Goal: Transaction & Acquisition: Purchase product/service

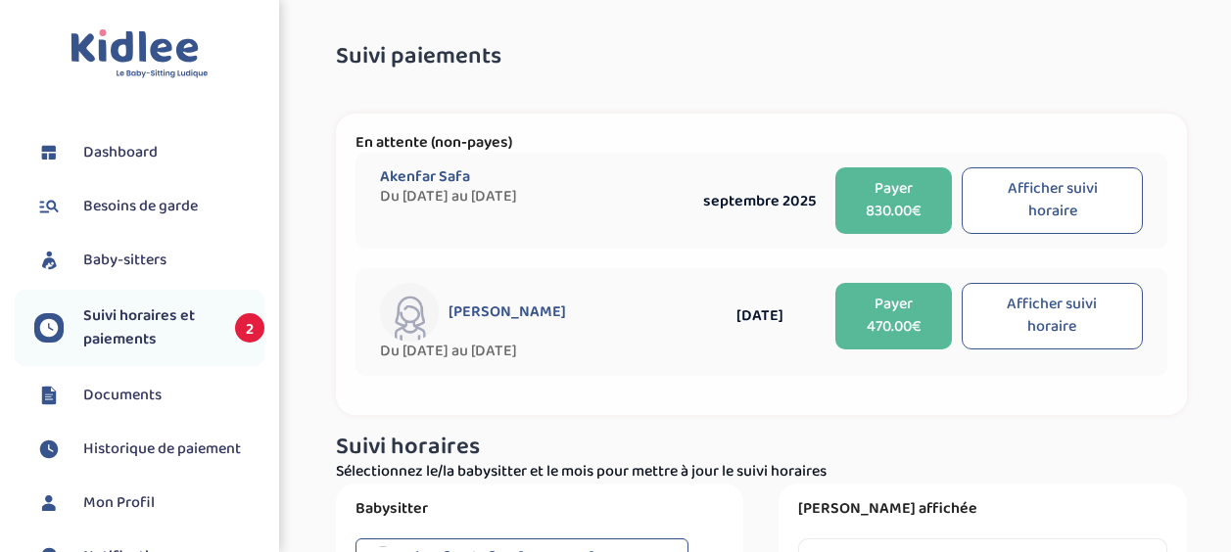
select select "septembre 2025"
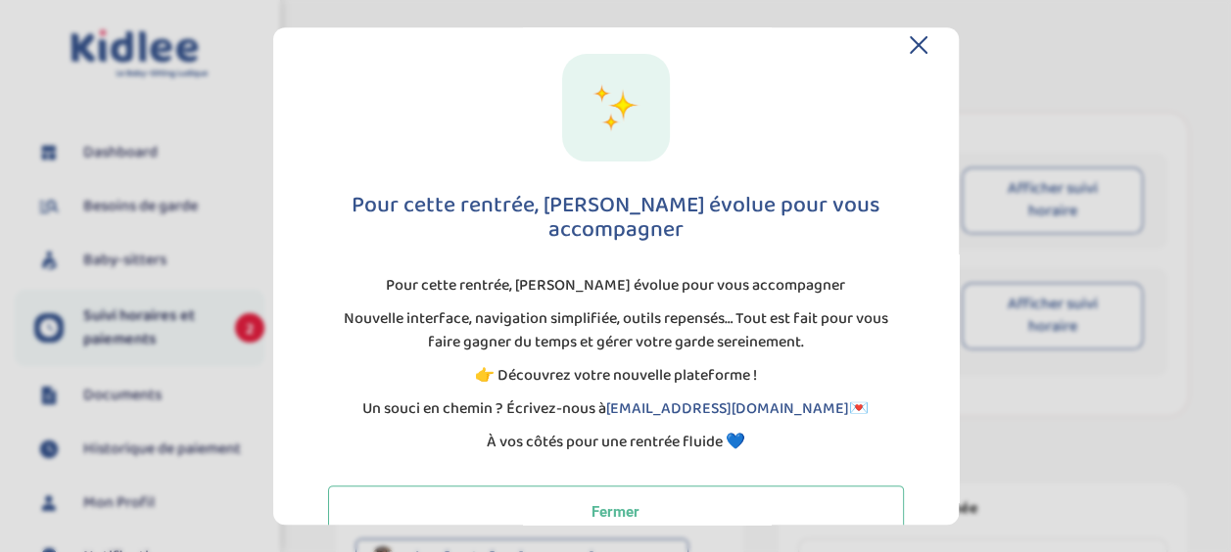
scroll to position [42, 0]
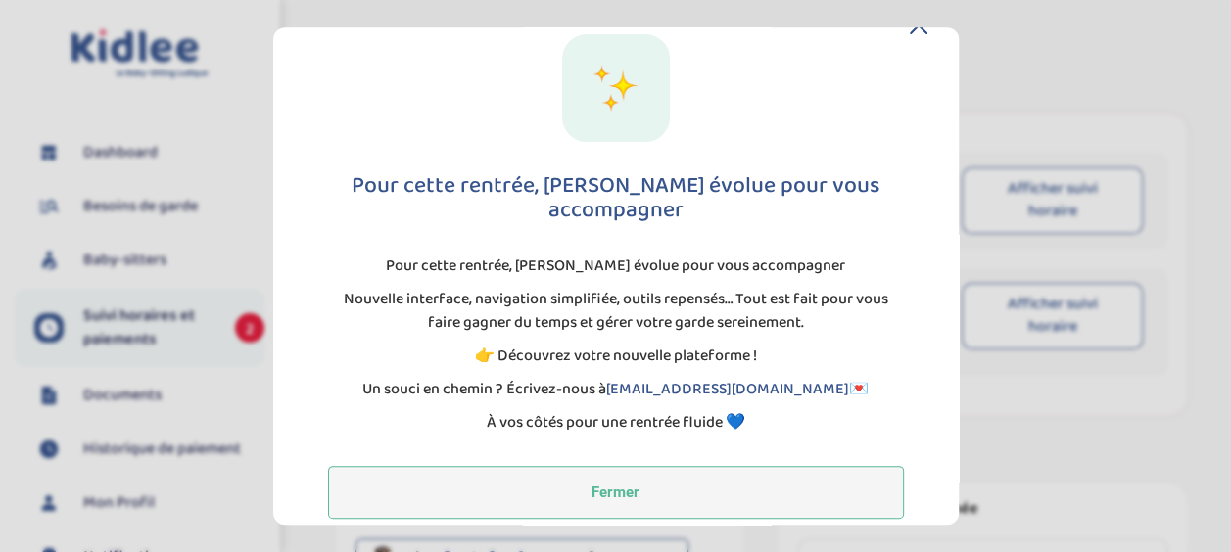
click at [627, 473] on button "Fermer" at bounding box center [616, 492] width 576 height 53
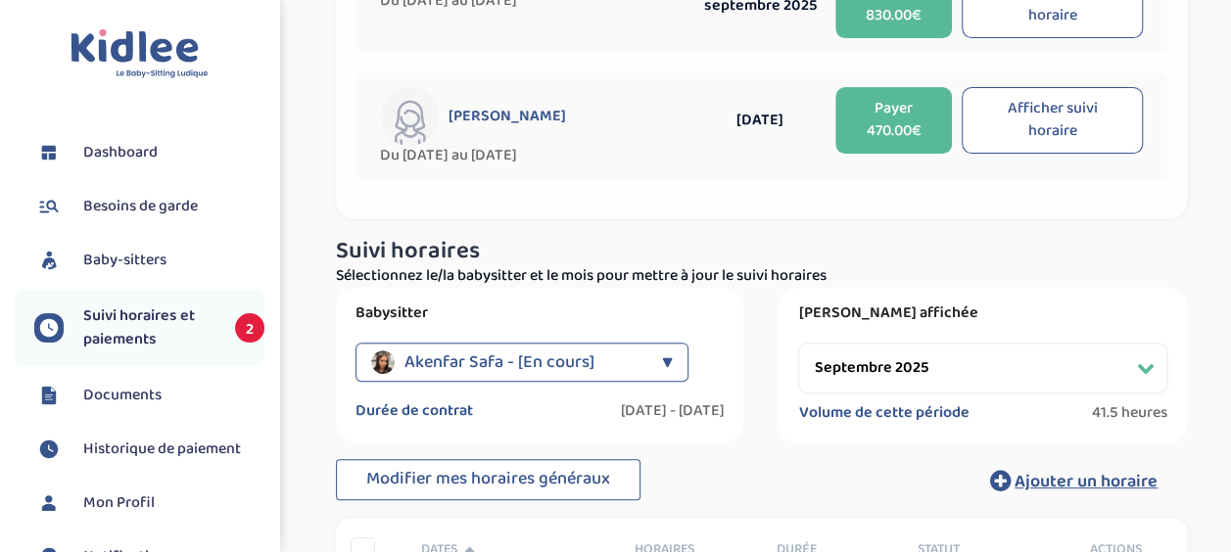
scroll to position [0, 0]
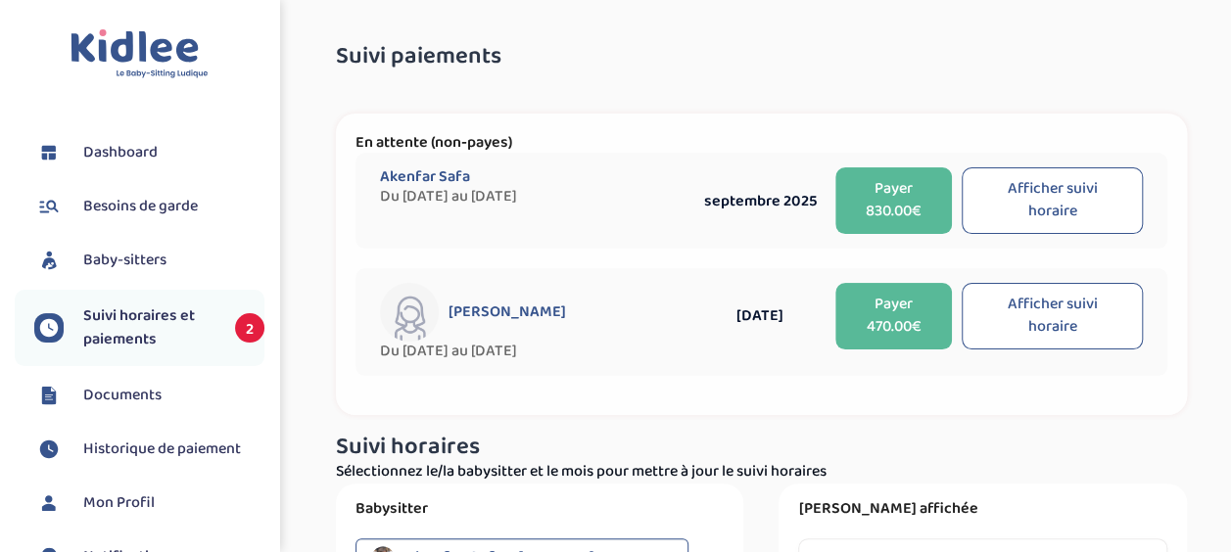
click at [1016, 190] on button "Afficher suivi horaire" at bounding box center [1051, 200] width 181 height 67
click at [893, 198] on button "Payer 830.00€" at bounding box center [893, 200] width 117 height 67
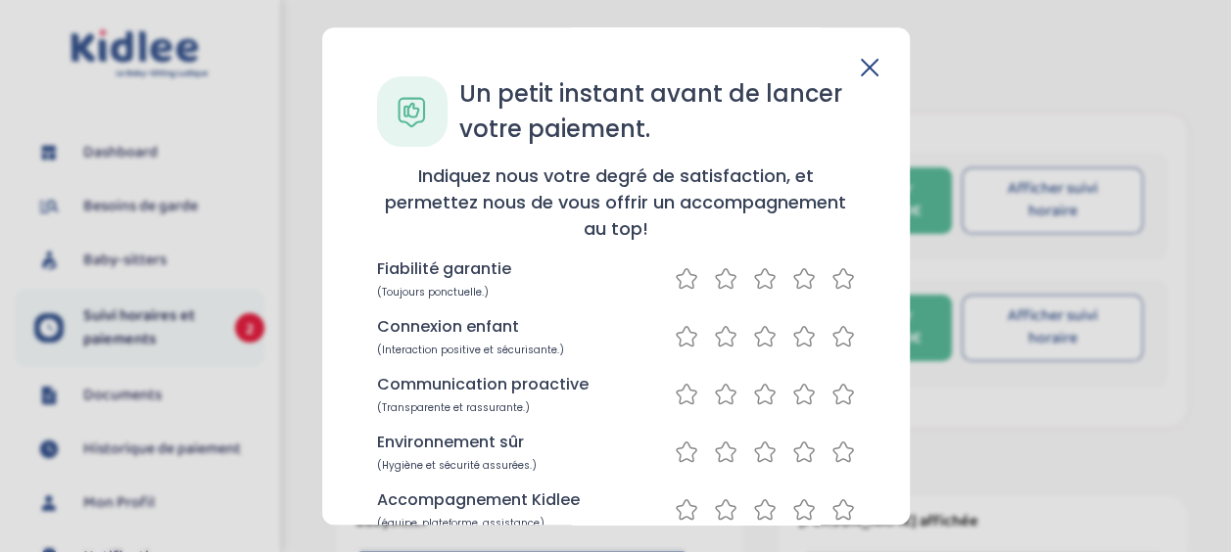
click at [832, 284] on icon at bounding box center [842, 278] width 23 height 24
click at [835, 337] on icon at bounding box center [842, 336] width 23 height 24
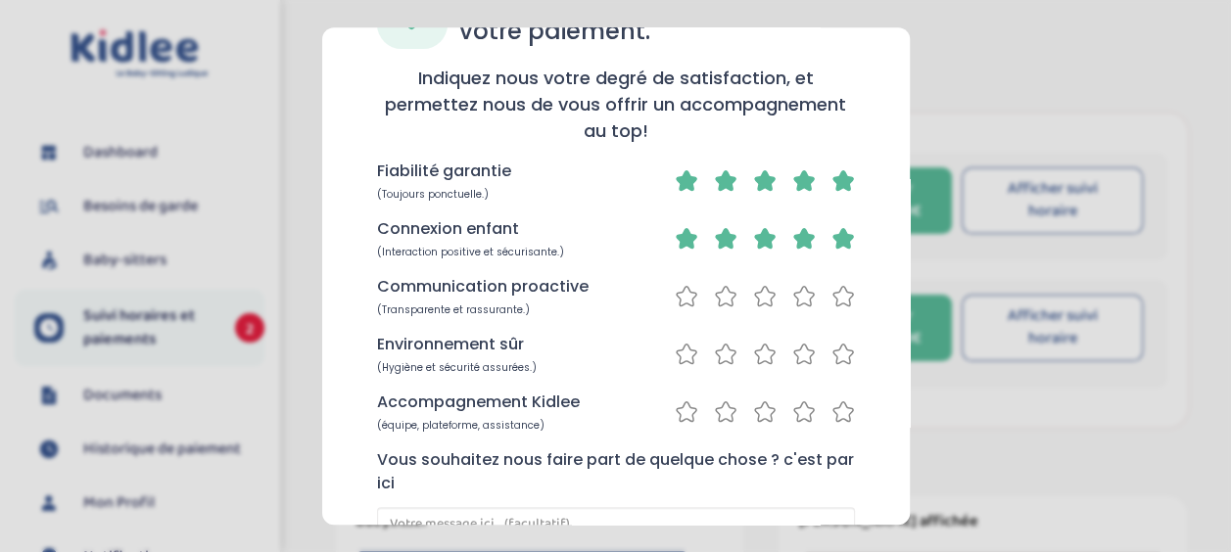
click at [838, 290] on icon at bounding box center [842, 296] width 23 height 24
click at [838, 346] on icon at bounding box center [843, 355] width 20 height 20
click at [838, 397] on div "Accompagnement Kidlee (équipe, plateforme, assistance)" at bounding box center [616, 412] width 478 height 42
click at [836, 409] on icon at bounding box center [842, 411] width 23 height 24
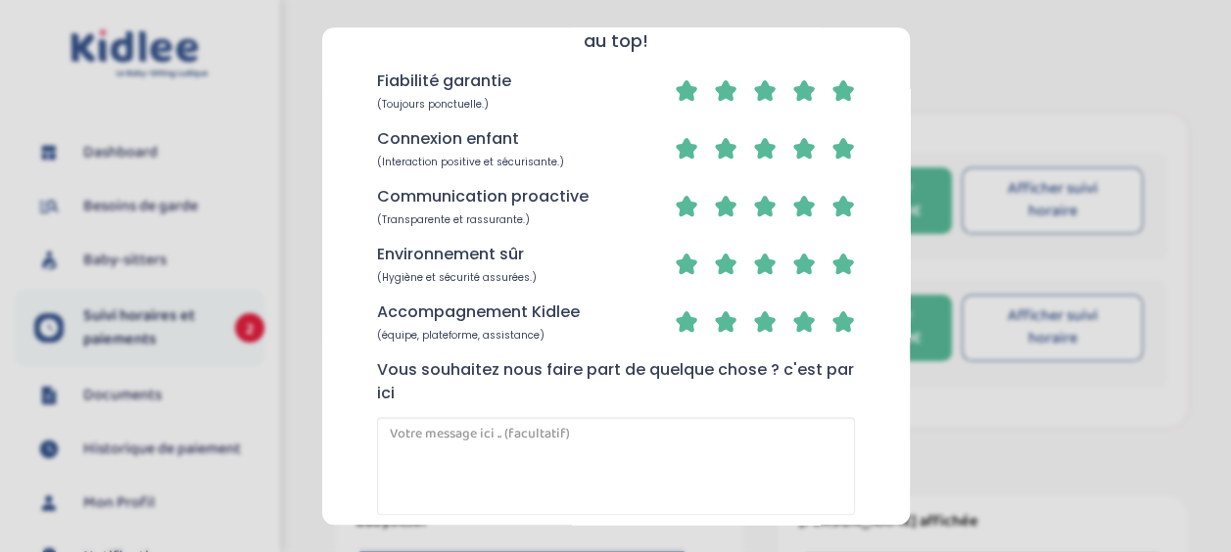
scroll to position [289, 0]
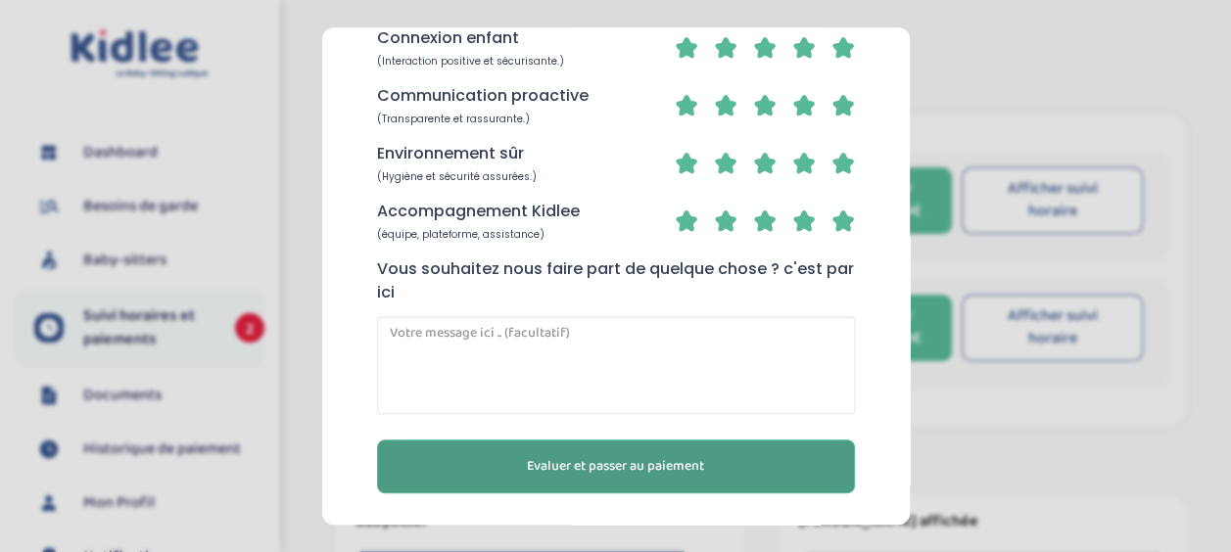
click at [735, 458] on button "Evaluer et passer au paiement" at bounding box center [616, 467] width 478 height 54
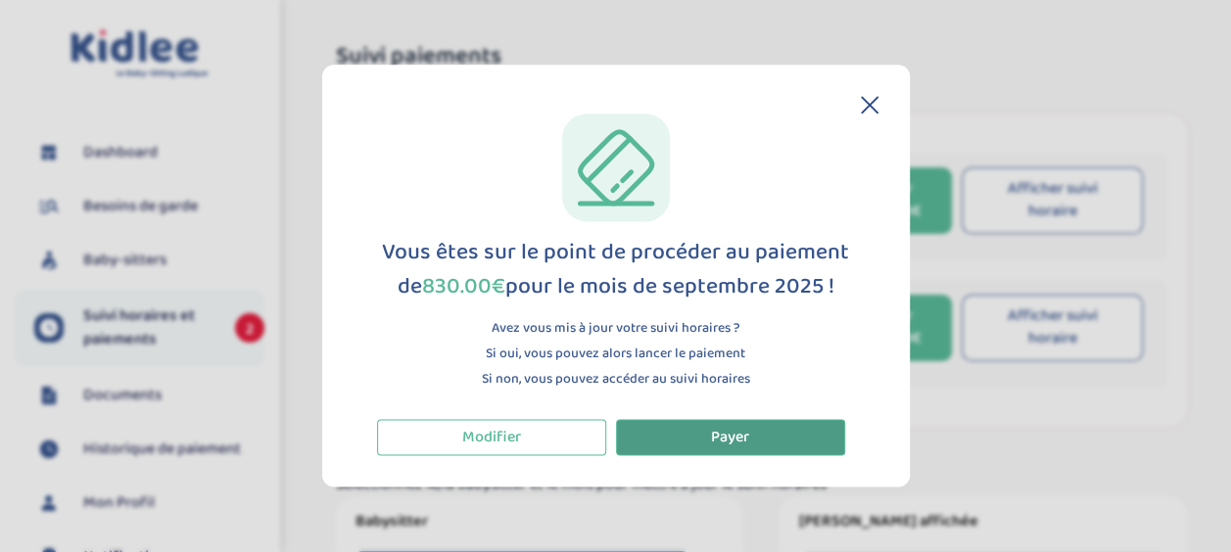
click at [735, 446] on span "Payer" at bounding box center [730, 437] width 38 height 24
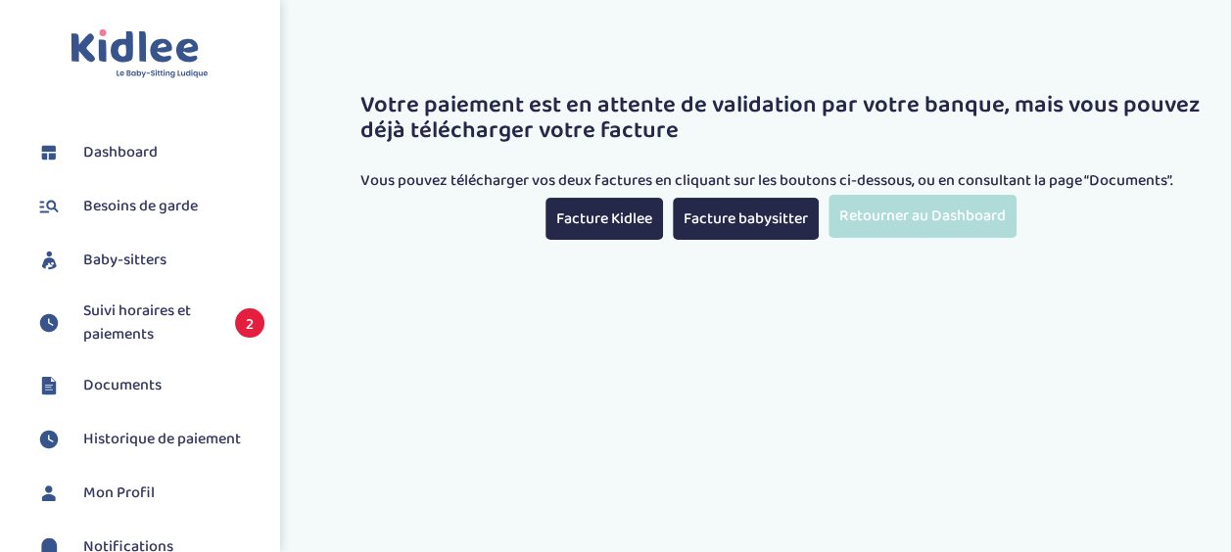
click at [863, 208] on link "Retourner au Dashboard" at bounding box center [922, 216] width 188 height 42
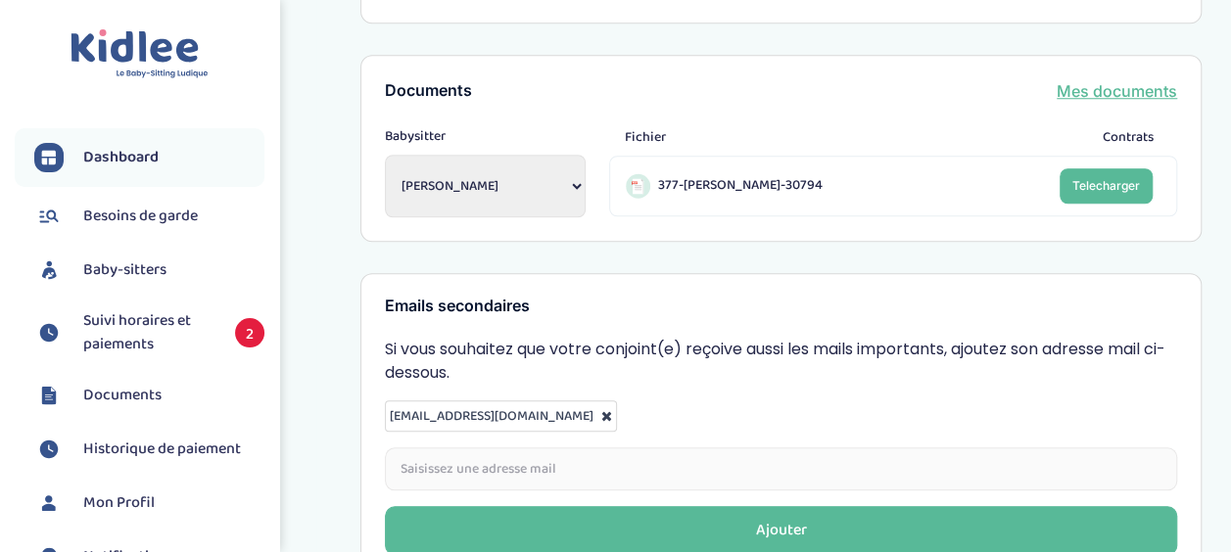
scroll to position [881, 0]
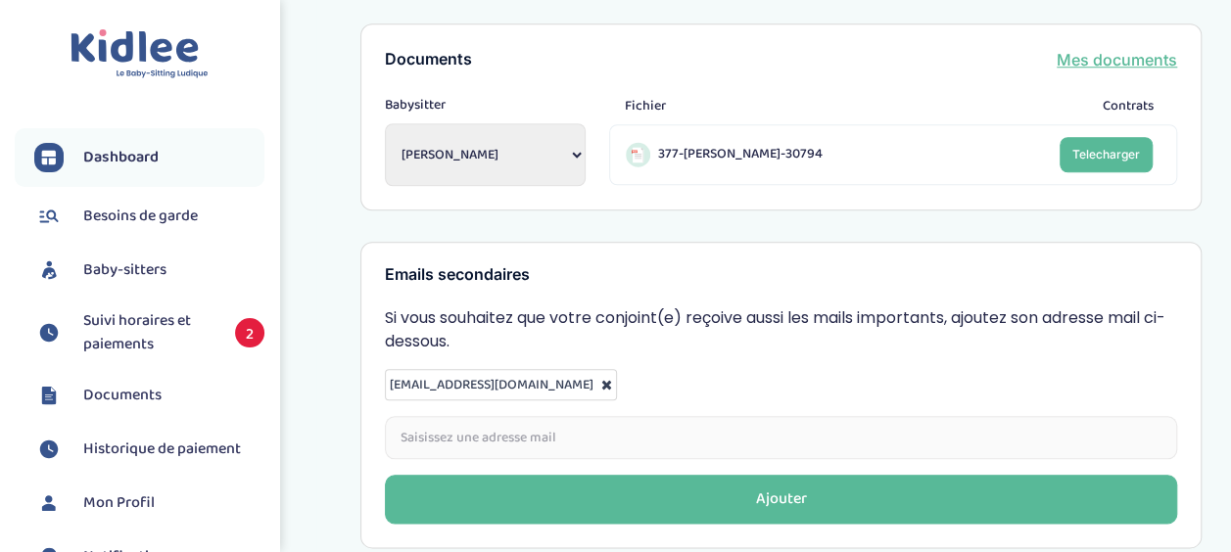
click at [186, 348] on span "Suivi horaires et paiements" at bounding box center [149, 332] width 132 height 47
click at [157, 326] on span "Suivi horaires et paiements" at bounding box center [149, 332] width 132 height 47
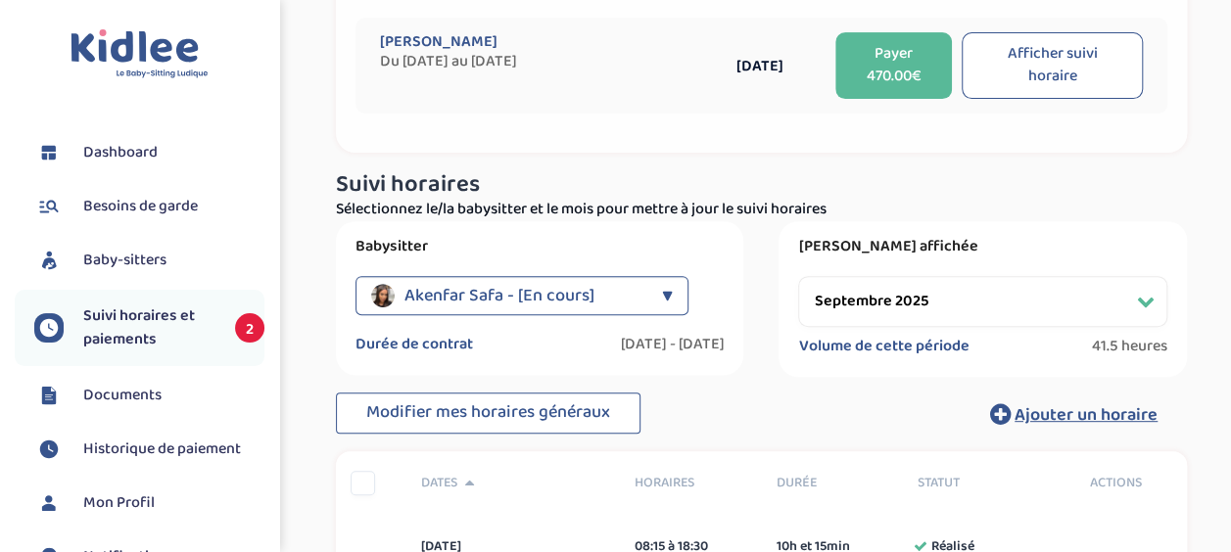
scroll to position [294, 0]
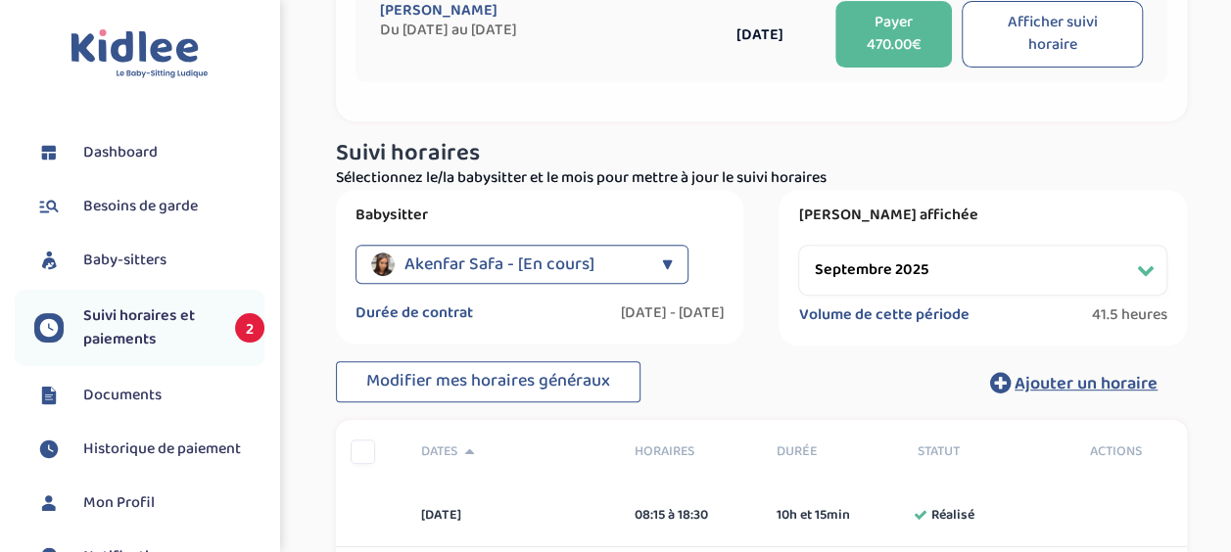
click at [926, 269] on select "Filtrer par mois septembre 2025 octobre 2025 novembre 2025 décembre 2025 janvie…" at bounding box center [982, 270] width 369 height 51
select select "octobre 2025"
click at [798, 245] on select "Filtrer par mois septembre 2025 octobre 2025 novembre 2025 décembre 2025 janvie…" at bounding box center [982, 270] width 369 height 51
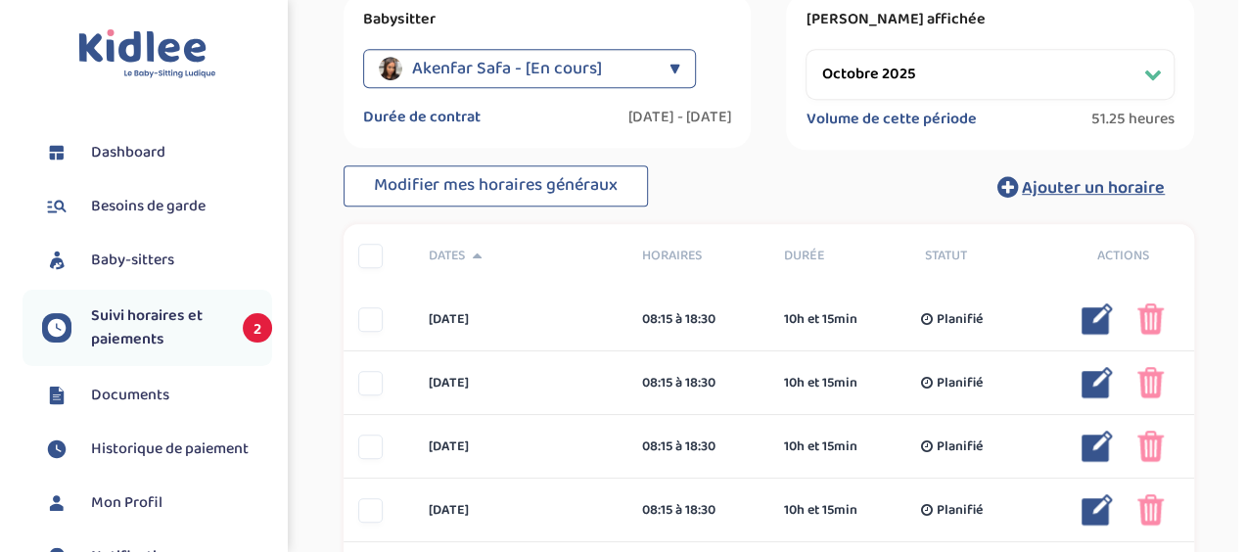
scroll to position [587, 0]
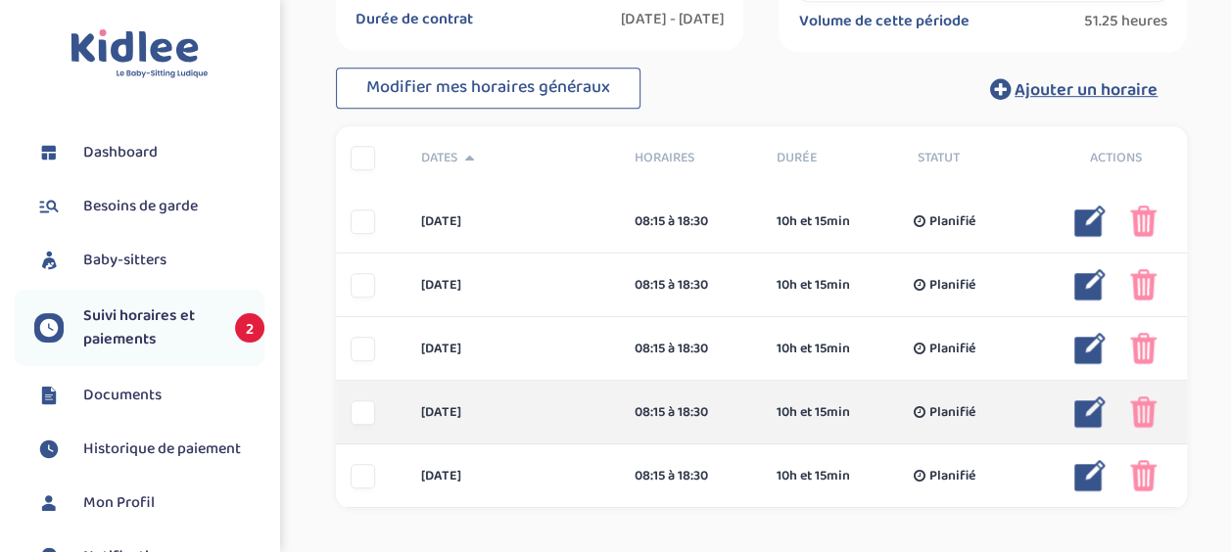
click at [1153, 404] on img at bounding box center [1143, 411] width 26 height 31
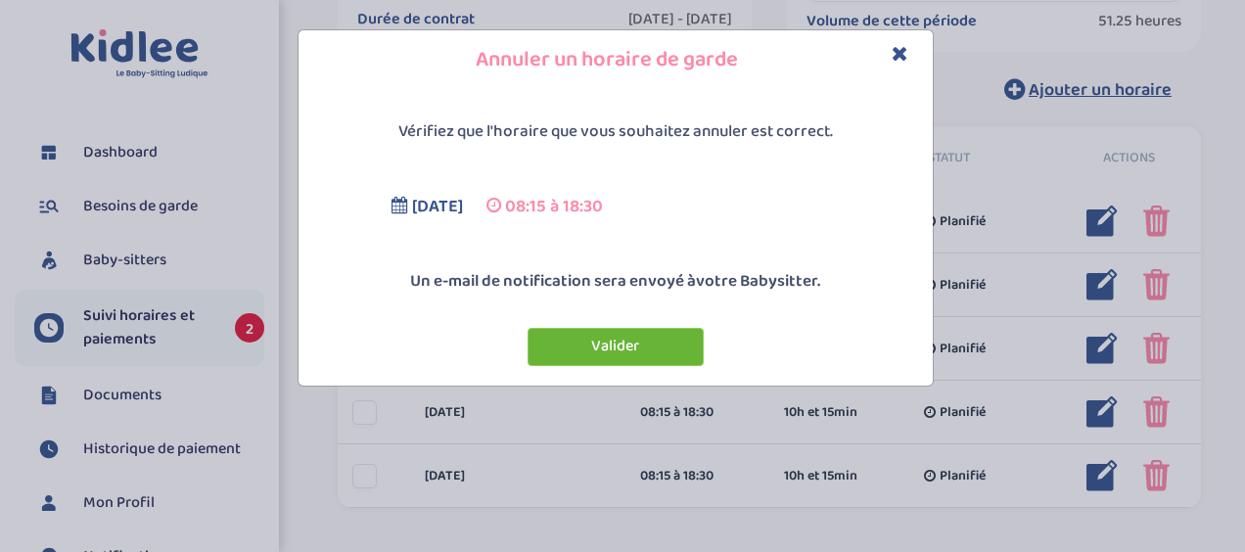
click at [589, 343] on button "Valider" at bounding box center [616, 347] width 176 height 38
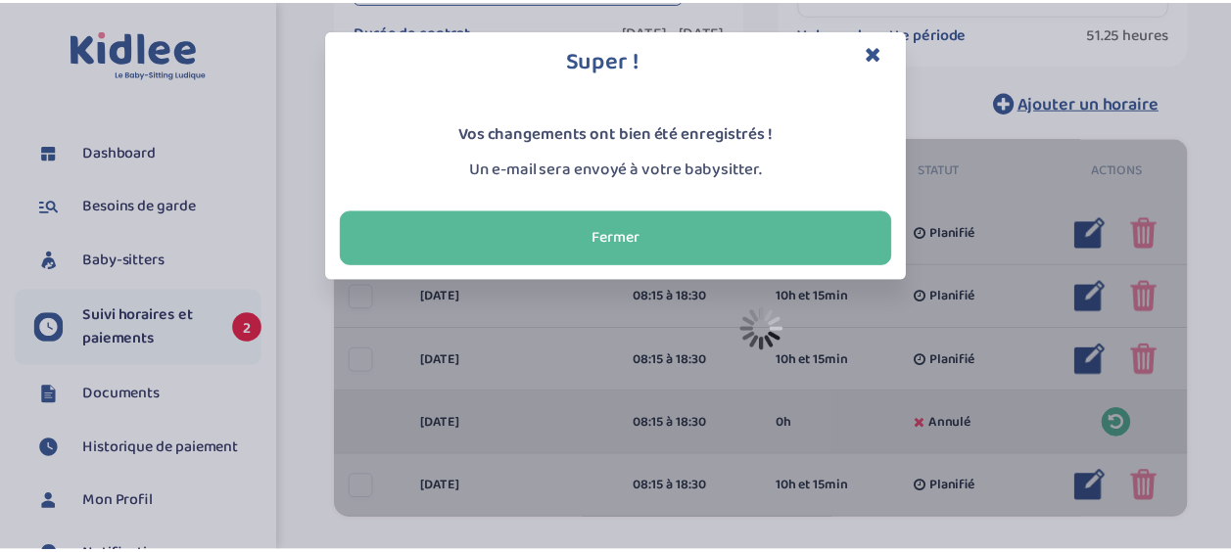
scroll to position [599, 0]
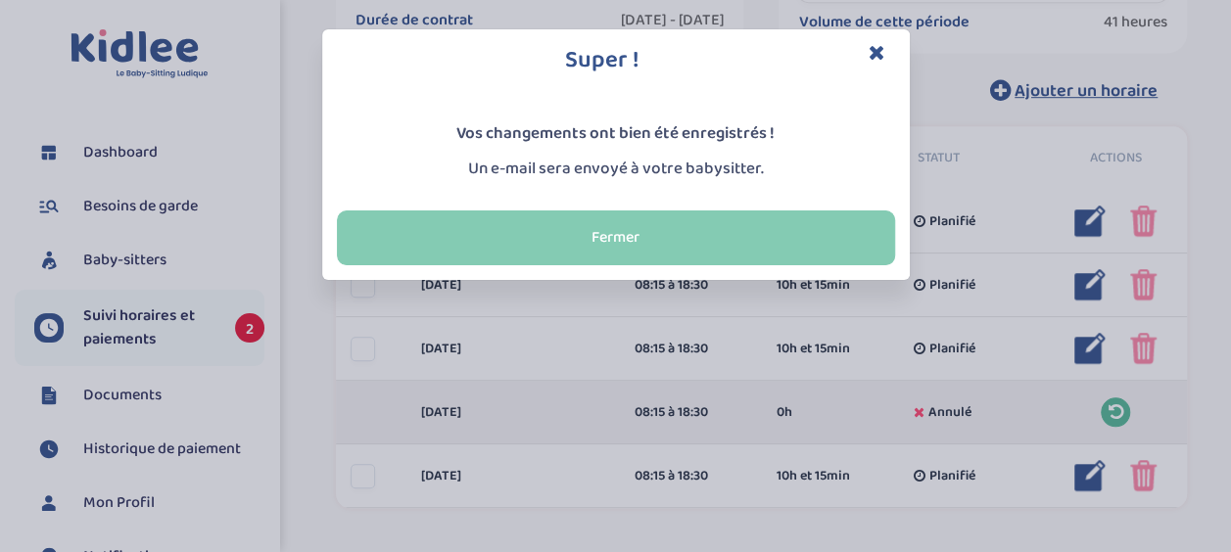
click at [717, 225] on button "Fermer" at bounding box center [616, 237] width 558 height 55
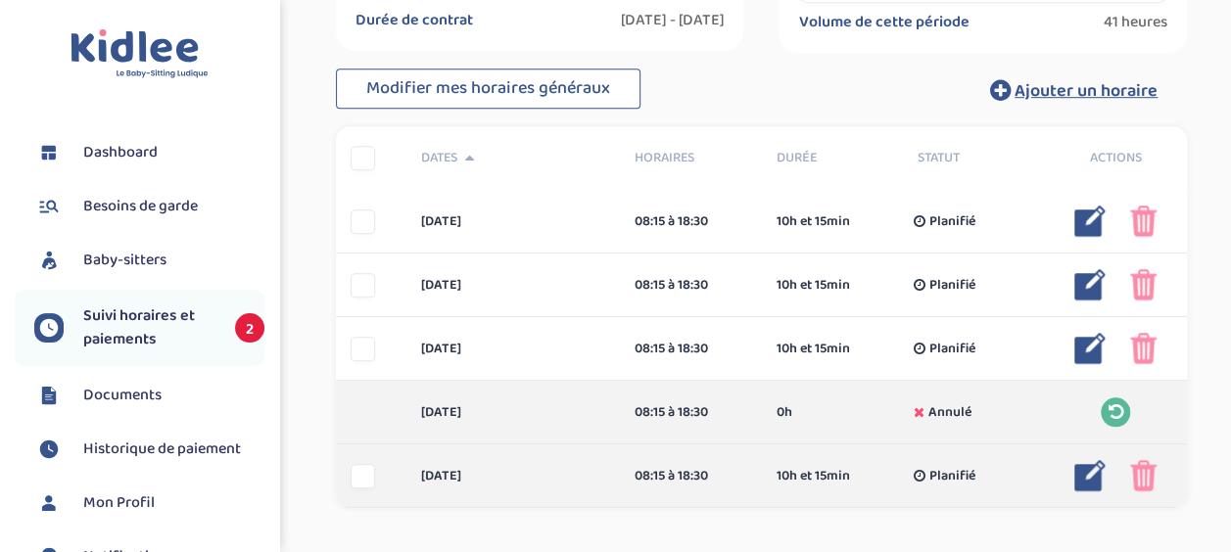
click at [1153, 475] on img at bounding box center [1143, 475] width 26 height 31
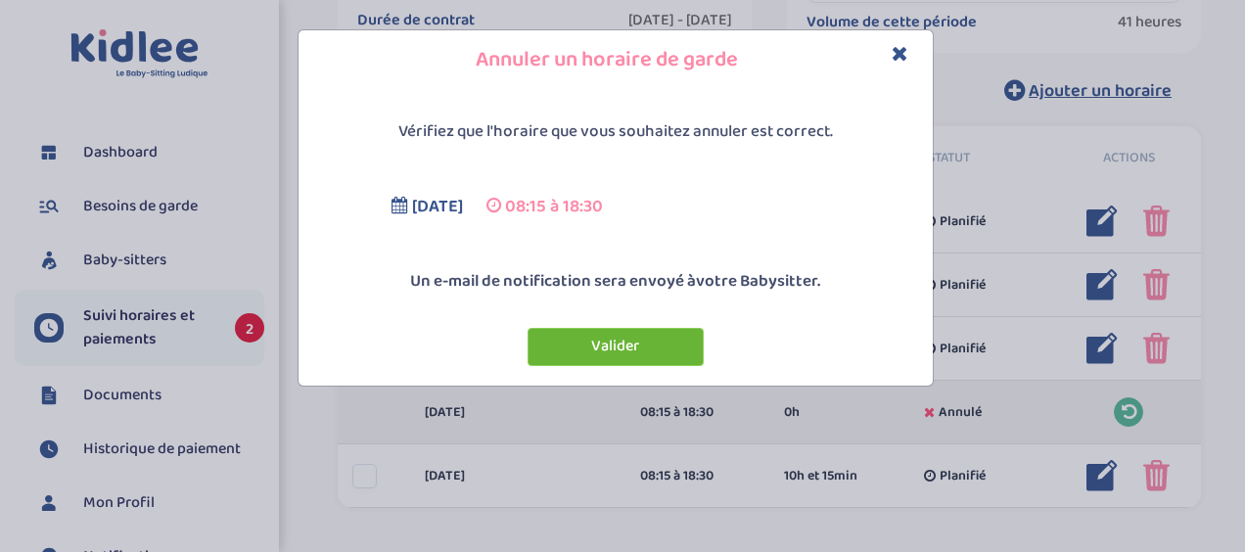
click at [644, 349] on button "Valider" at bounding box center [616, 347] width 176 height 38
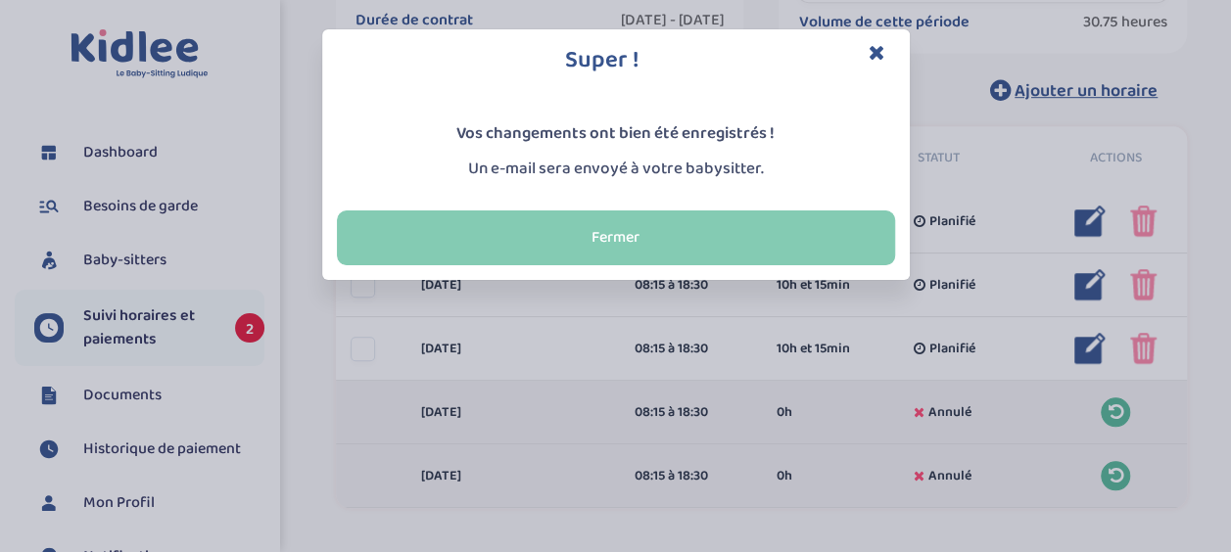
click at [629, 240] on button "Fermer" at bounding box center [616, 237] width 558 height 55
